Goal: Information Seeking & Learning: Learn about a topic

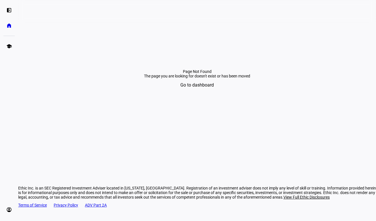
click at [201, 92] on span "Go to dashboard" at bounding box center [198, 85] width 34 height 14
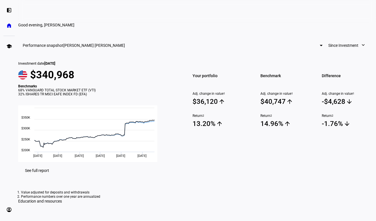
click at [320, 46] on div at bounding box center [321, 45] width 3 height 1
click at [147, 142] on div at bounding box center [188, 110] width 376 height 221
click at [212, 80] on span "Your portfolio" at bounding box center [220, 76] width 54 height 8
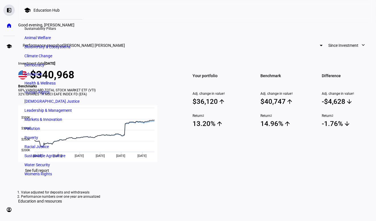
click at [10, 9] on eth-mat-symbol "left_panel_open" at bounding box center [9, 10] width 6 height 6
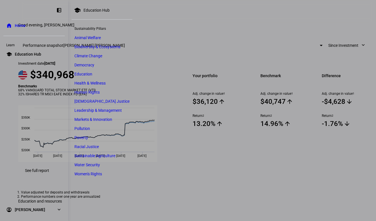
click at [26, 52] on span "Education Hub" at bounding box center [28, 54] width 26 height 6
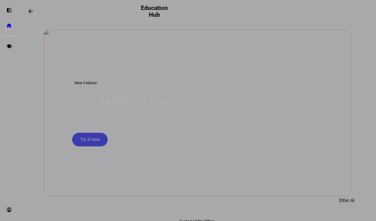
click at [88, 155] on div at bounding box center [188, 110] width 376 height 221
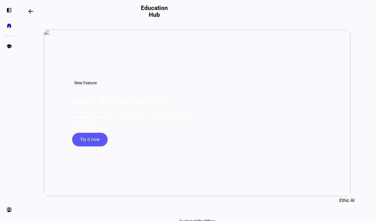
click at [88, 147] on span "Try it now" at bounding box center [90, 140] width 20 height 14
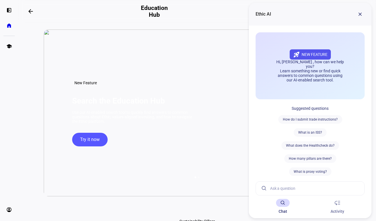
click at [88, 155] on div "New Feature Search the Education Hub Use our AI-enabled search tool to quickly …" at bounding box center [197, 113] width 307 height 167
click at [361, 13] on span at bounding box center [361, 14] width 14 height 14
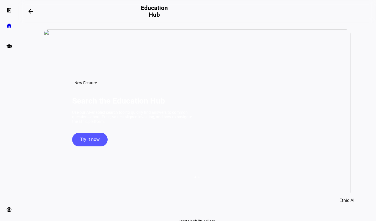
click at [90, 147] on span "Try it now" at bounding box center [90, 140] width 20 height 14
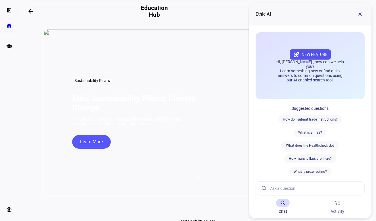
click at [76, 149] on span at bounding box center [91, 142] width 39 height 14
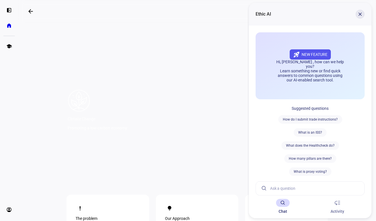
click at [361, 14] on span at bounding box center [361, 14] width 14 height 14
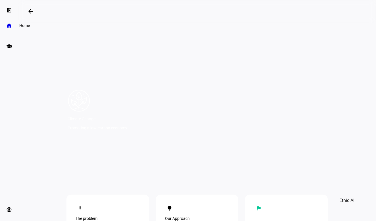
click at [11, 28] on eth-mat-symbol "home" at bounding box center [9, 26] width 6 height 6
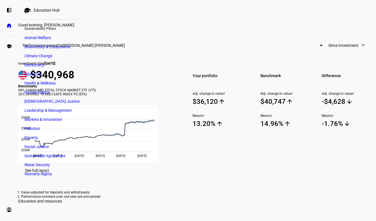
click at [34, 10] on div "Education Hub" at bounding box center [47, 10] width 26 height 5
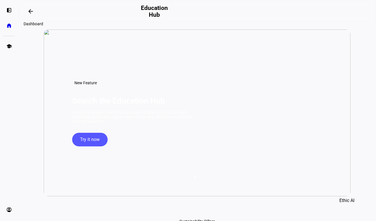
click at [33, 10] on mat-icon "arrow_backwards" at bounding box center [30, 11] width 7 height 7
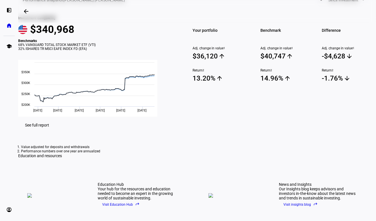
scroll to position [55, 0]
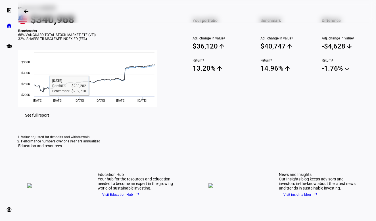
click at [49, 118] on span "See full report" at bounding box center [37, 115] width 24 height 5
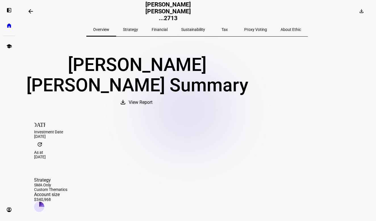
click at [181, 13] on h2 "[PERSON_NAME] [PERSON_NAME] ...2713" at bounding box center [168, 11] width 57 height 20
click at [7, 24] on eth-mat-symbol "home" at bounding box center [9, 26] width 6 height 6
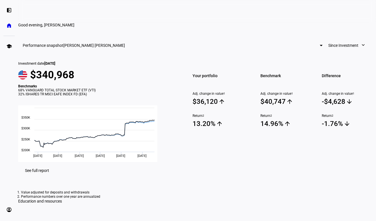
click at [229, 162] on div "Your portfolio Adj. change in value 1 $36,120 arrow_upward Return 2 13.20% arro…" at bounding box center [220, 111] width 68 height 101
click at [285, 92] on div at bounding box center [288, 92] width 54 height 0
click at [263, 92] on div at bounding box center [288, 92] width 54 height 0
click at [241, 92] on div at bounding box center [220, 92] width 54 height 0
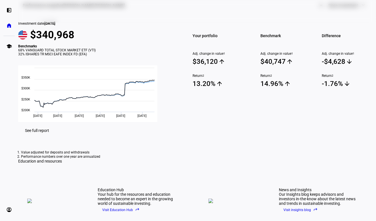
scroll to position [40, 0]
click at [10, 211] on eth-mat-symbol "account_circle" at bounding box center [9, 210] width 6 height 6
click at [27, 206] on span "Sign Out" at bounding box center [19, 207] width 15 height 6
